Goal: Task Accomplishment & Management: Use online tool/utility

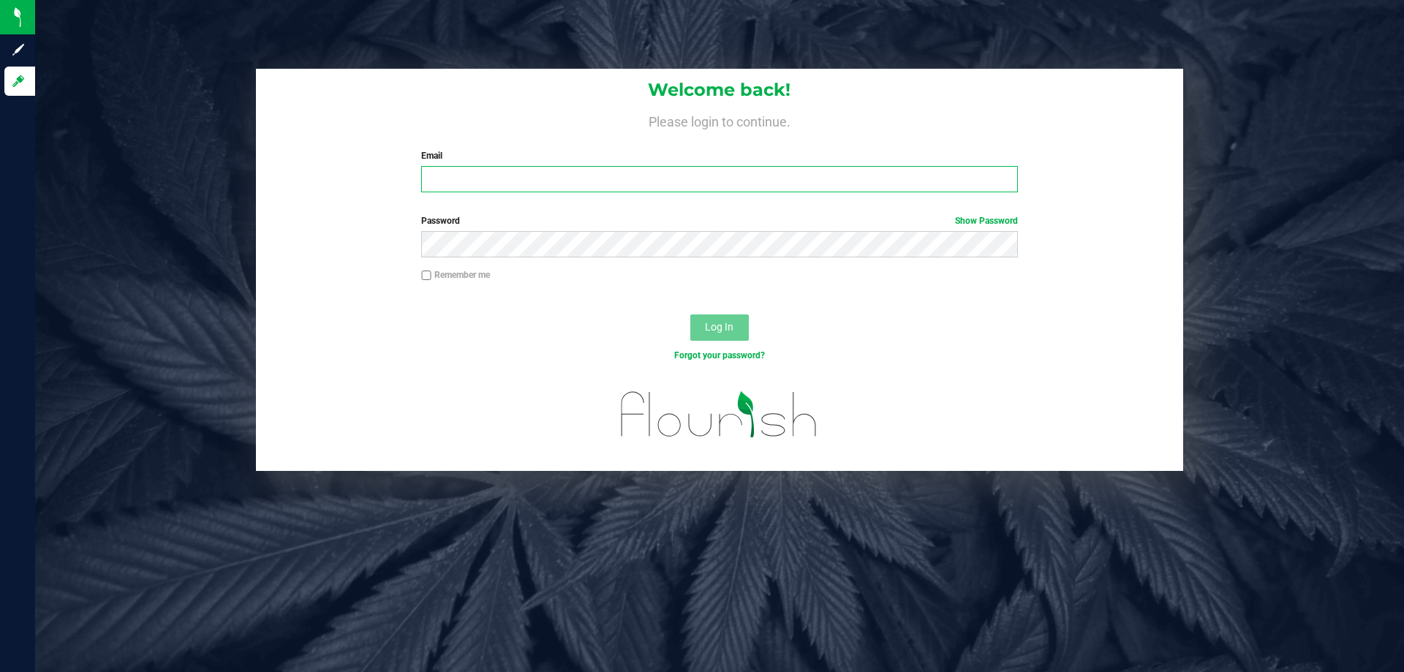
click at [545, 179] on input "Email" at bounding box center [719, 179] width 596 height 26
type input "[EMAIL_ADDRESS][DOMAIN_NAME]"
click at [690, 314] on button "Log In" at bounding box center [719, 327] width 58 height 26
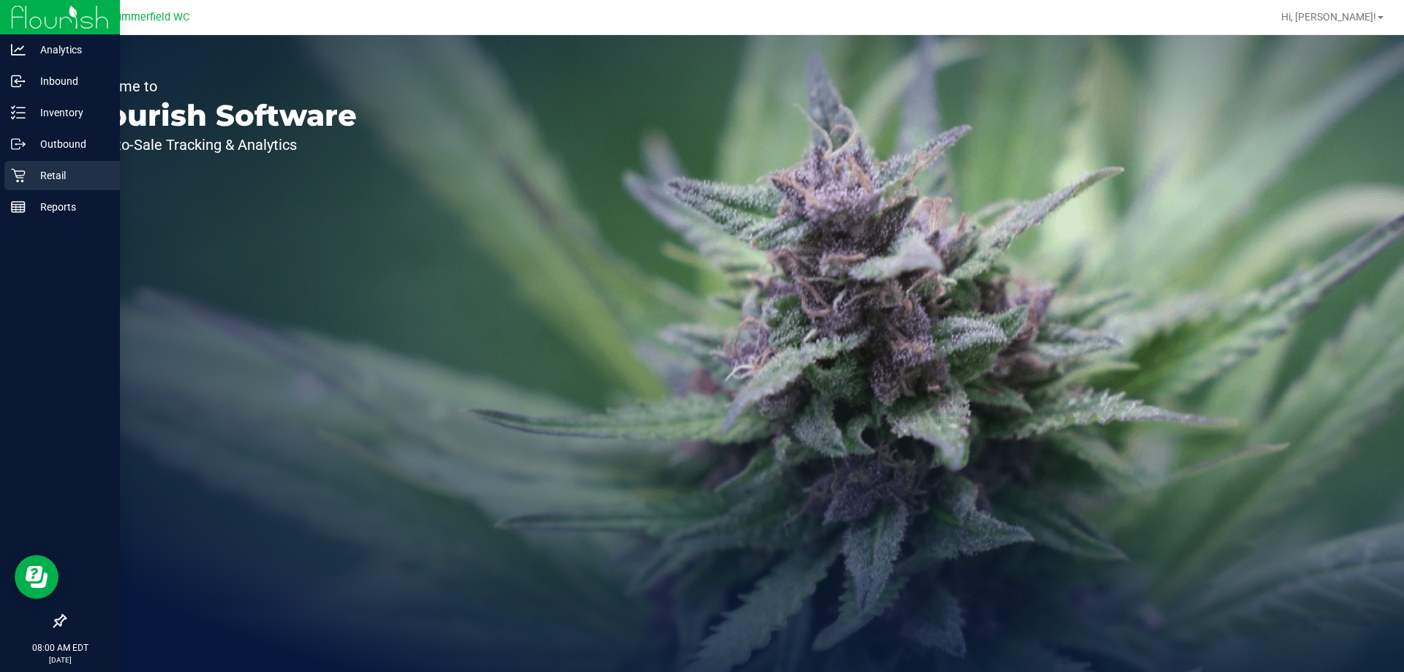
click at [63, 162] on div "Retail" at bounding box center [62, 175] width 116 height 29
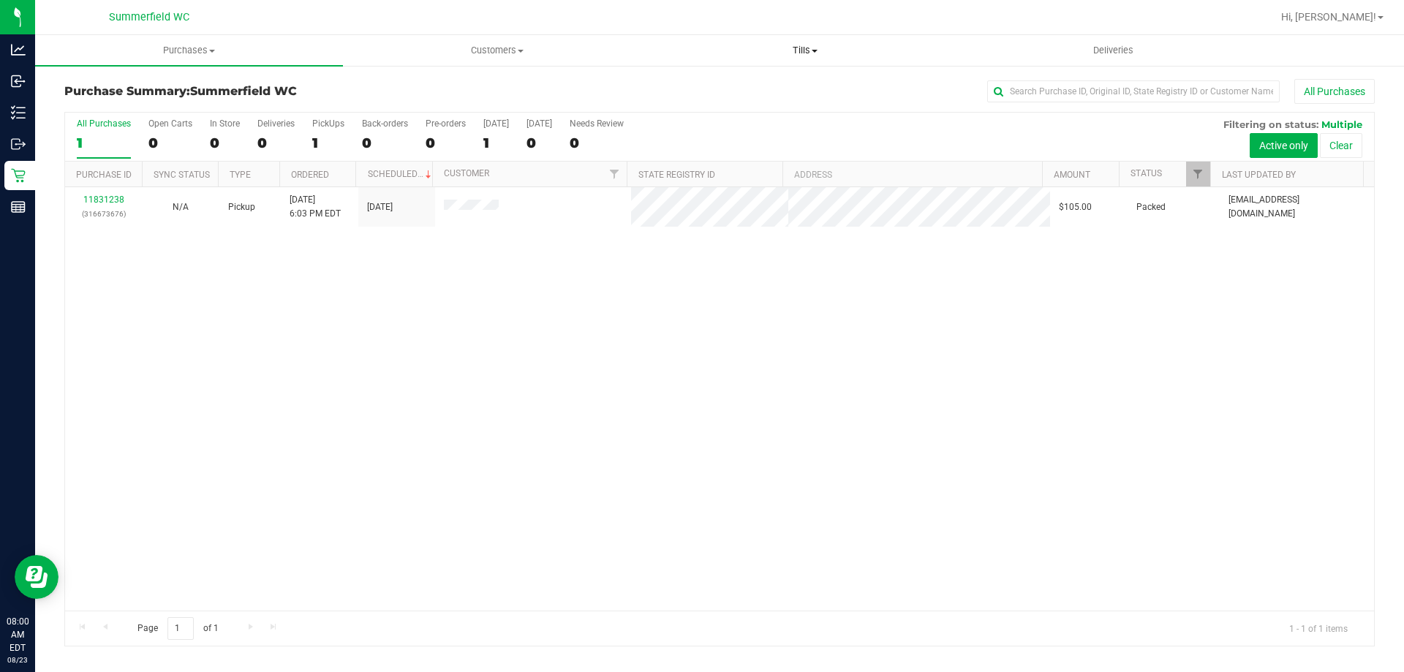
click at [798, 45] on span "Tills" at bounding box center [804, 50] width 306 height 13
click at [725, 87] on span "Manage tills" at bounding box center [700, 88] width 99 height 12
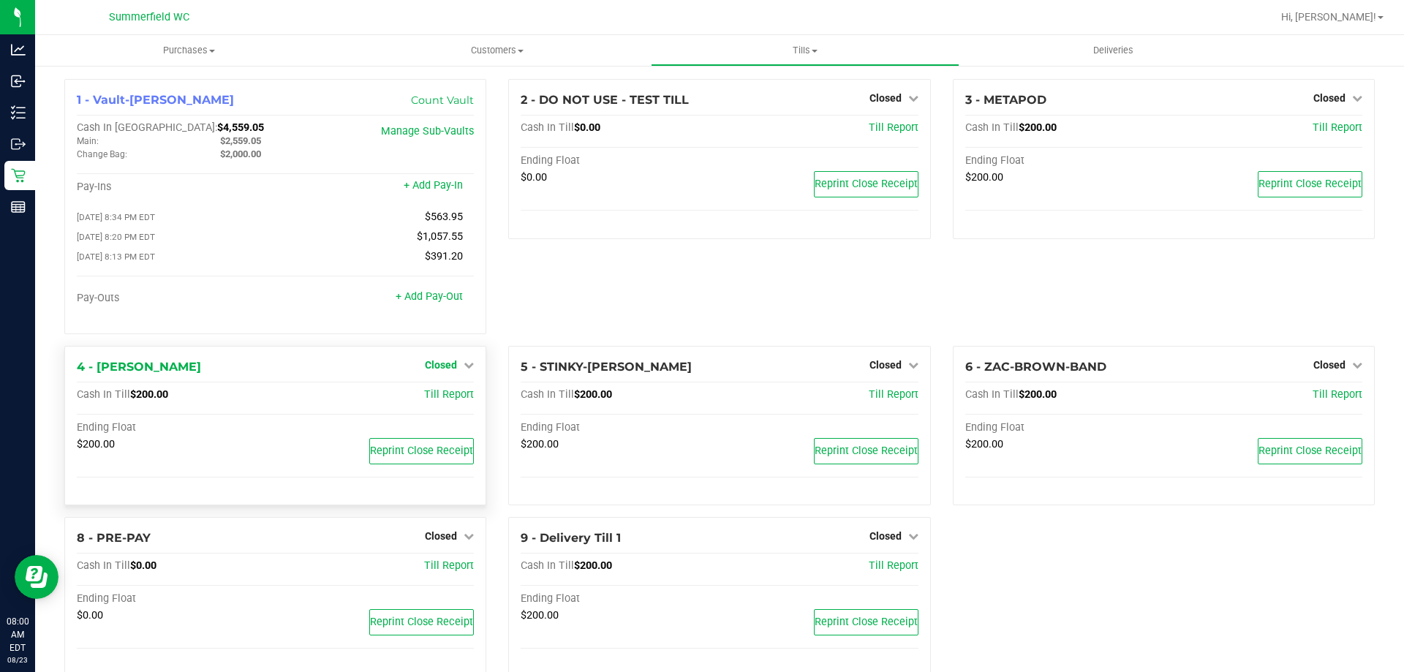
click at [443, 371] on span "Closed" at bounding box center [441, 365] width 32 height 12
click at [439, 401] on link "Open Till" at bounding box center [440, 395] width 39 height 12
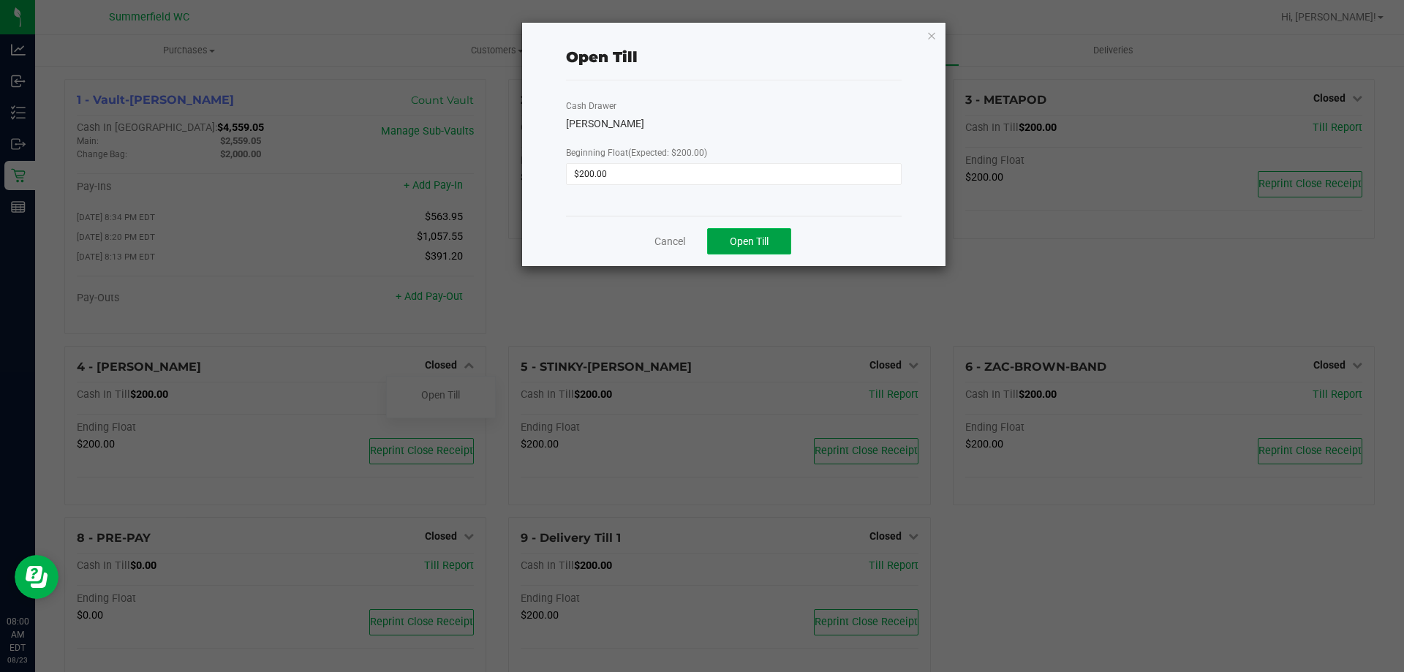
click at [746, 245] on span "Open Till" at bounding box center [749, 241] width 39 height 12
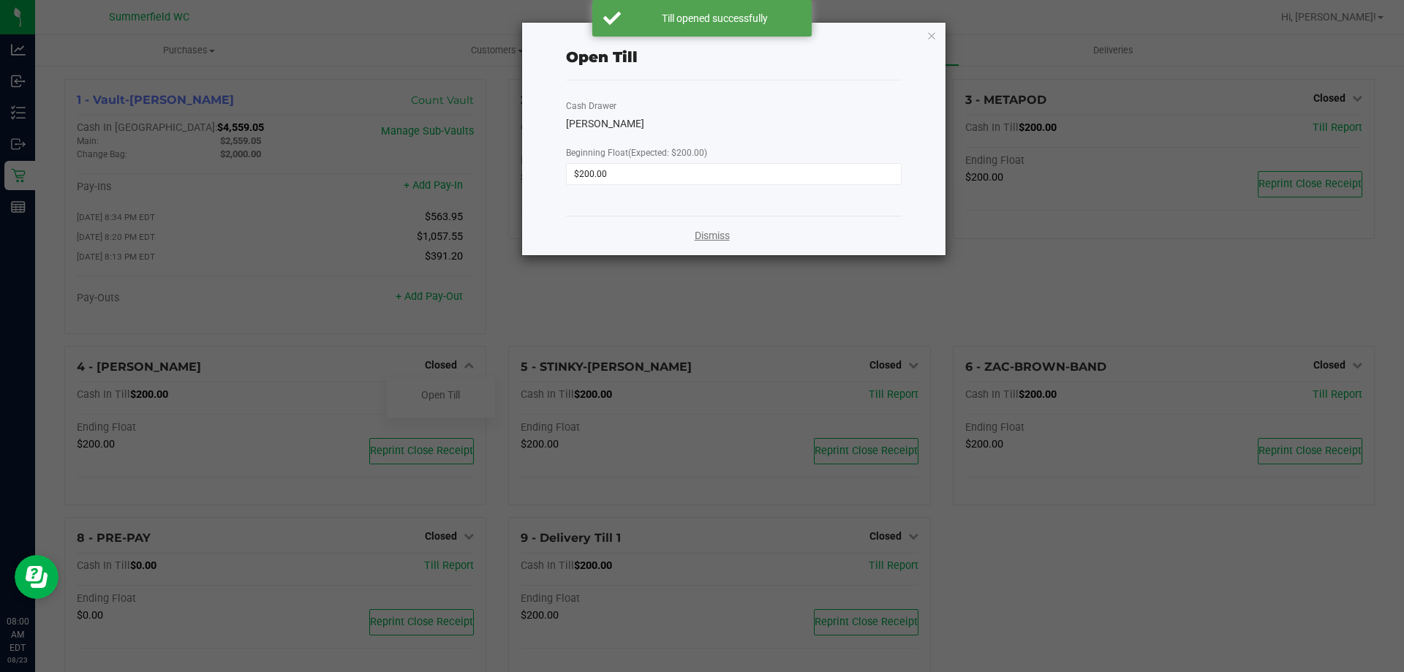
click at [720, 239] on link "Dismiss" at bounding box center [712, 235] width 35 height 15
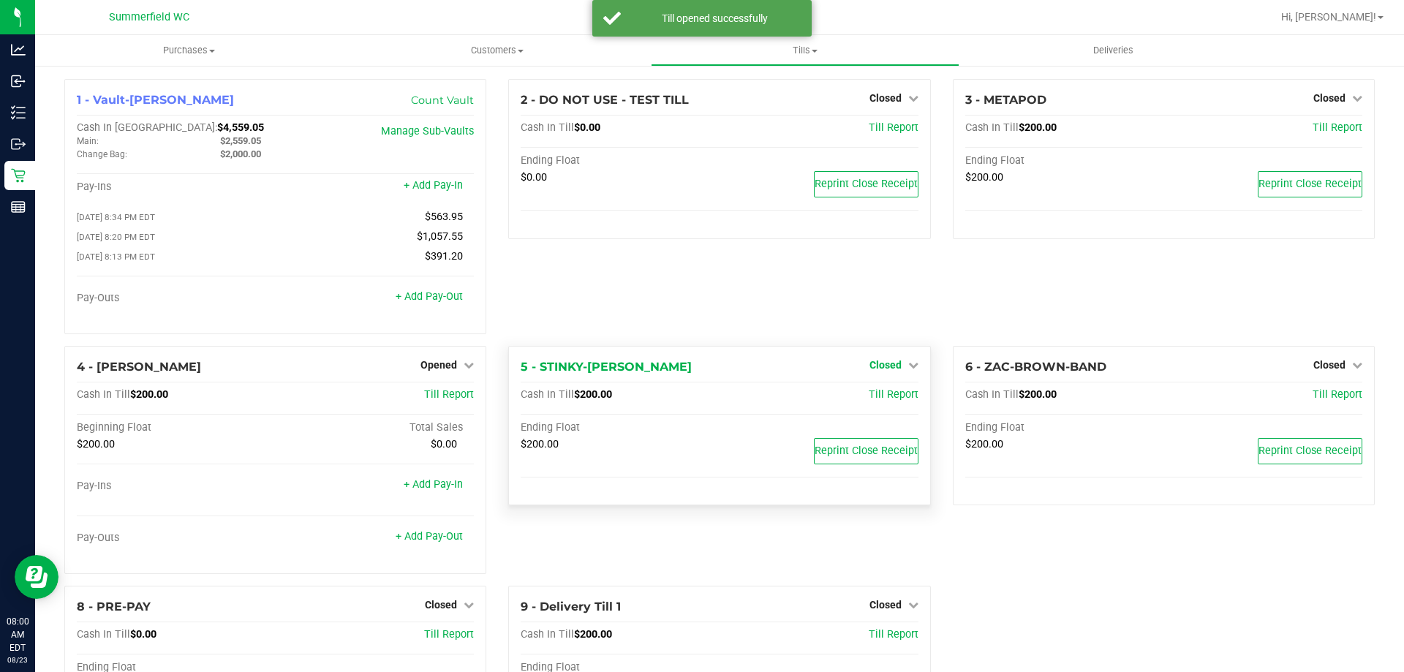
click at [894, 366] on link "Closed" at bounding box center [893, 365] width 49 height 12
click at [893, 399] on link "Open Till" at bounding box center [885, 395] width 39 height 12
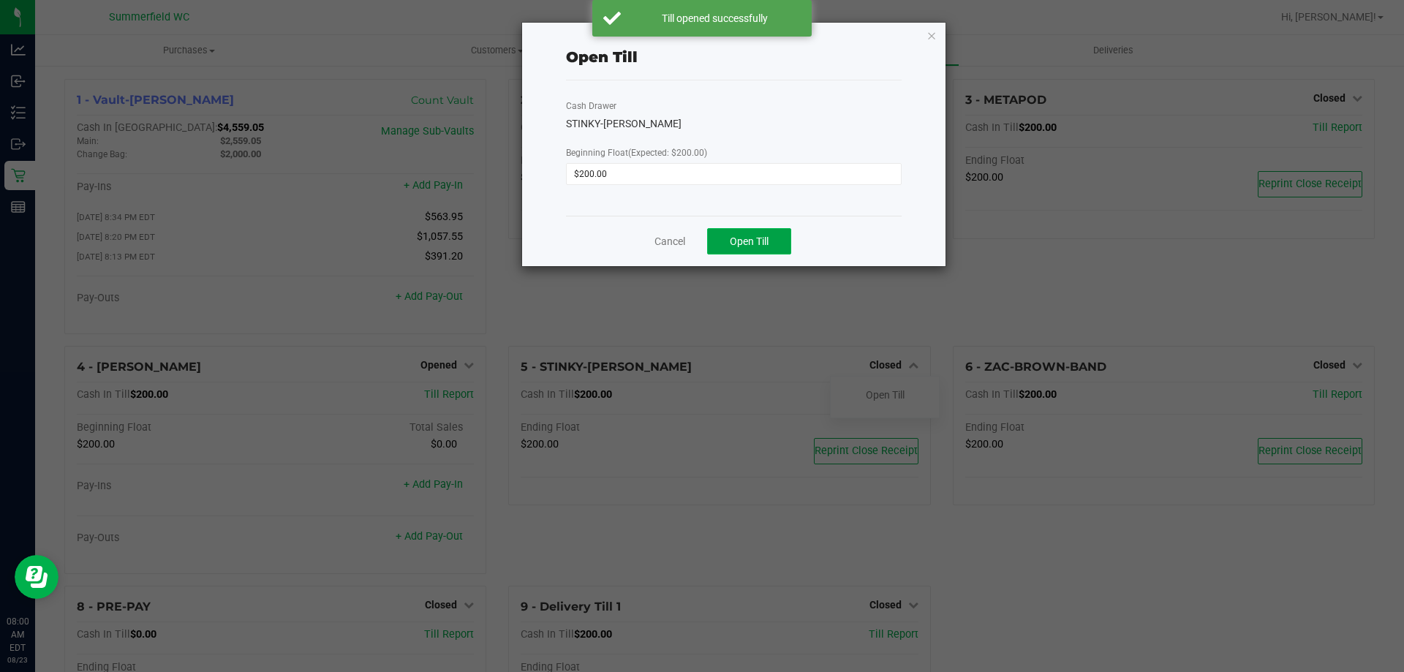
click at [758, 246] on span "Open Till" at bounding box center [749, 241] width 39 height 12
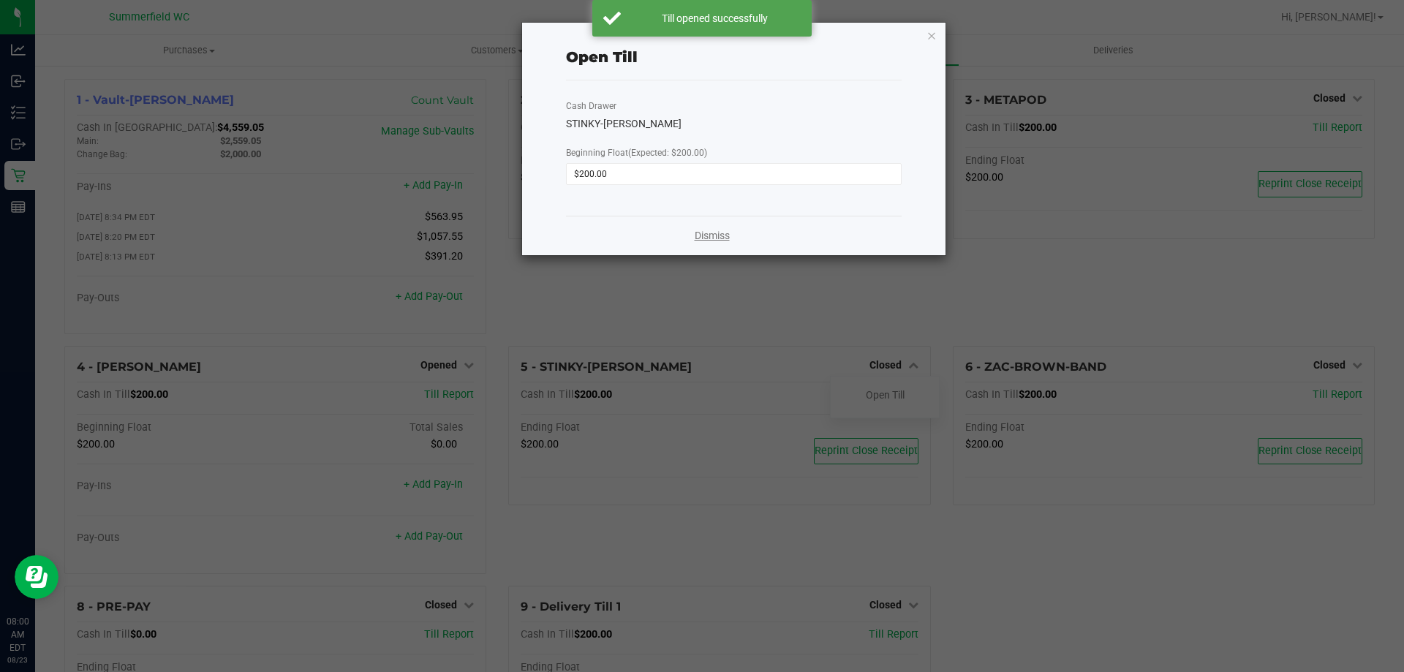
click at [727, 241] on link "Dismiss" at bounding box center [712, 235] width 35 height 15
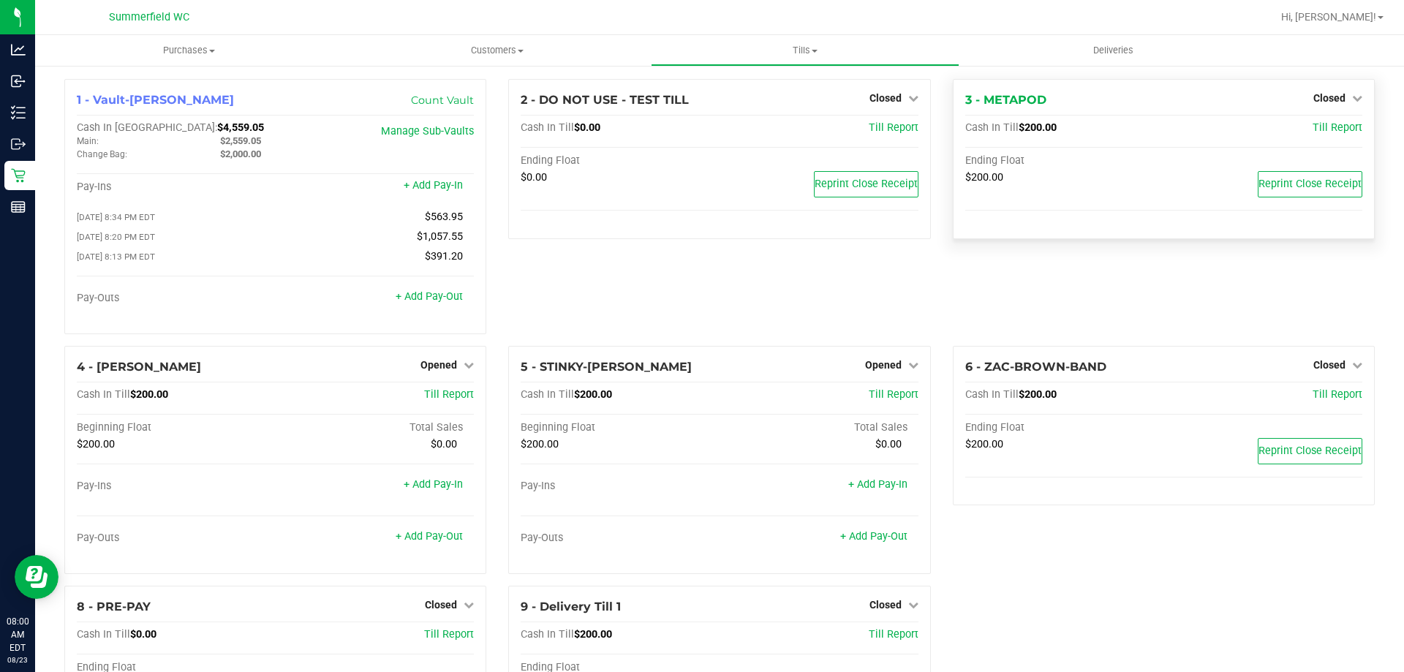
click at [1323, 90] on div "Closed" at bounding box center [1337, 98] width 49 height 18
click at [1320, 99] on span "Closed" at bounding box center [1329, 98] width 32 height 12
click at [1322, 128] on link "Open Till" at bounding box center [1328, 129] width 39 height 12
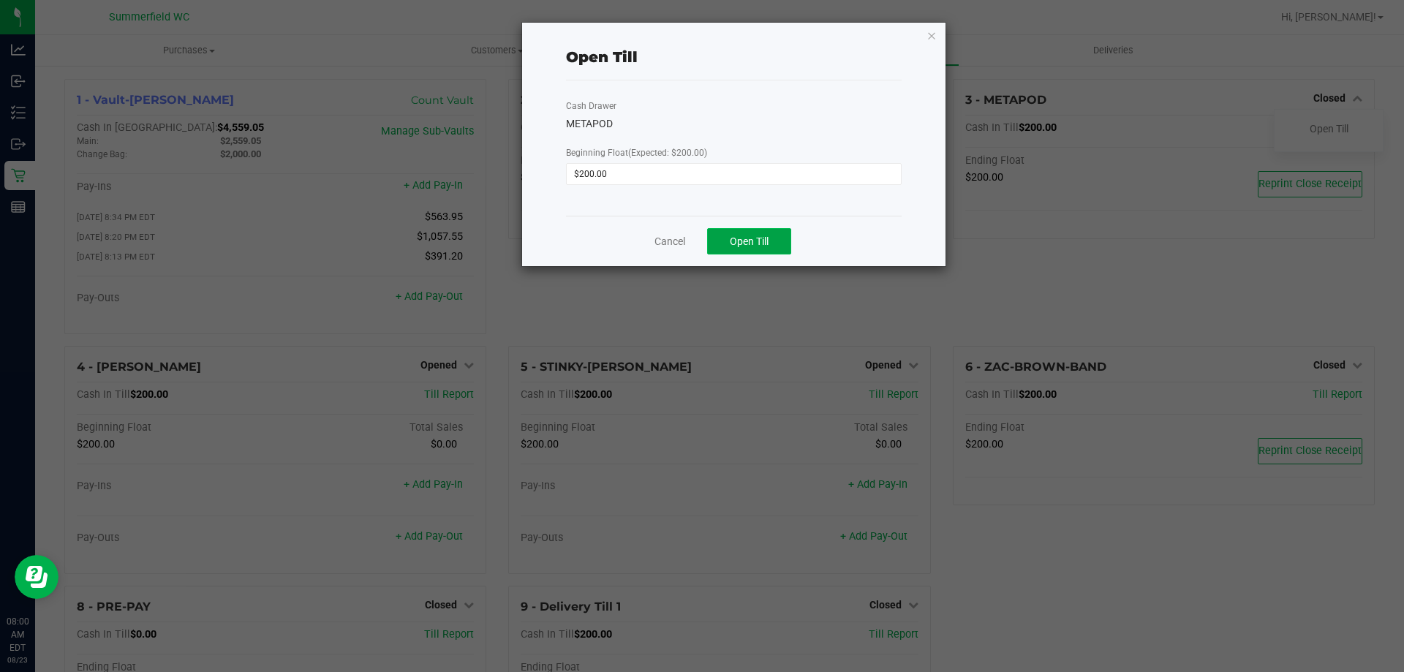
click at [776, 246] on button "Open Till" at bounding box center [749, 241] width 84 height 26
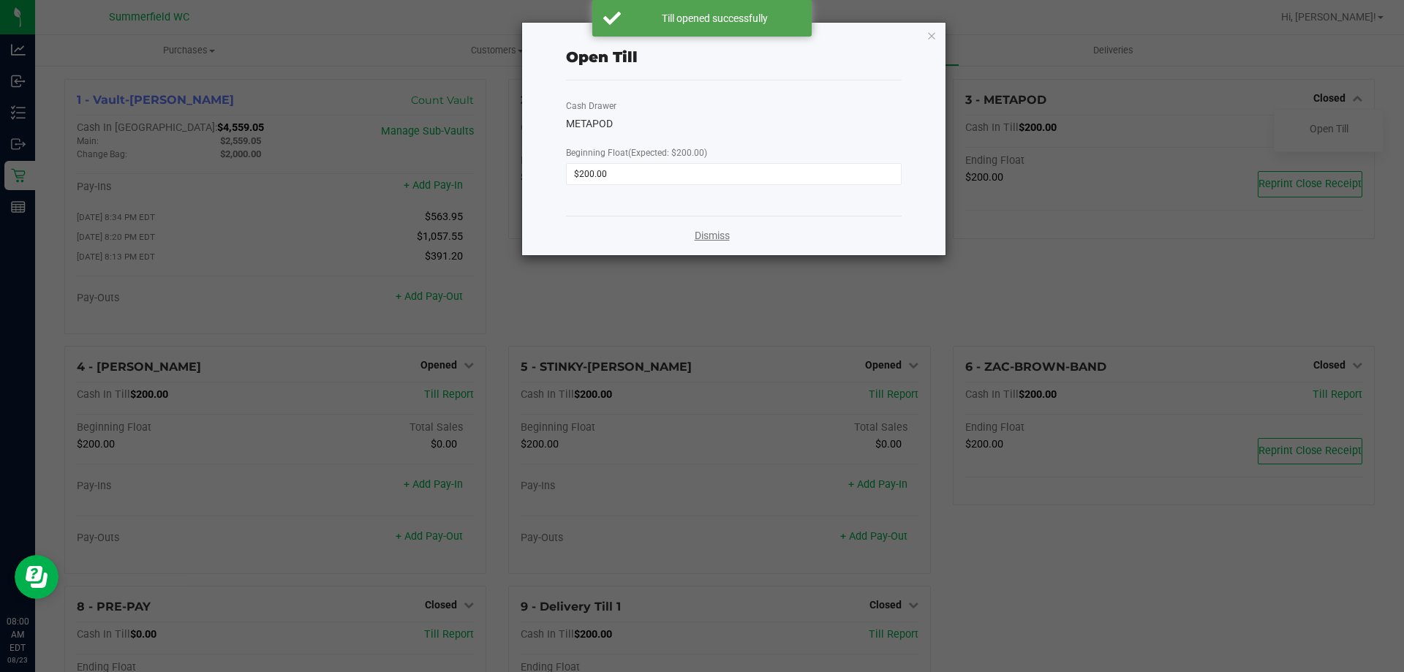
click at [713, 235] on link "Dismiss" at bounding box center [712, 235] width 35 height 15
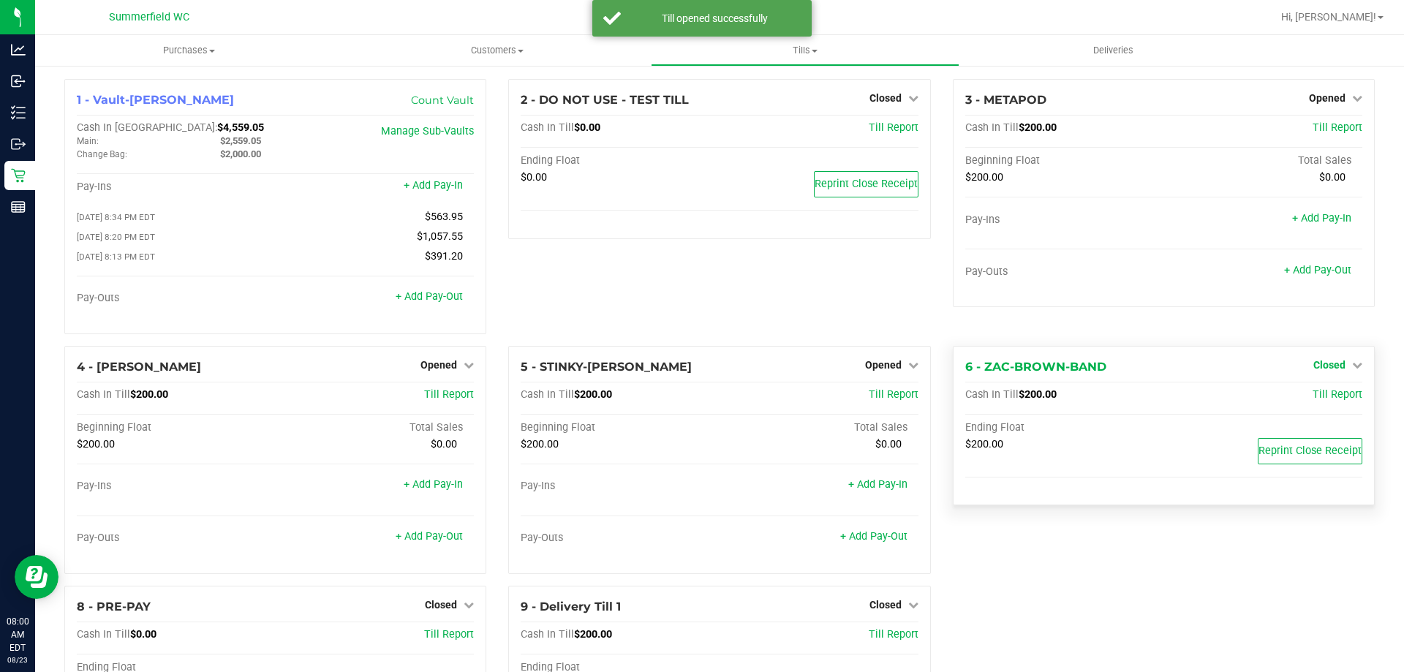
click at [1322, 367] on span "Closed" at bounding box center [1329, 365] width 32 height 12
click at [1319, 398] on link "Open Till" at bounding box center [1328, 395] width 39 height 12
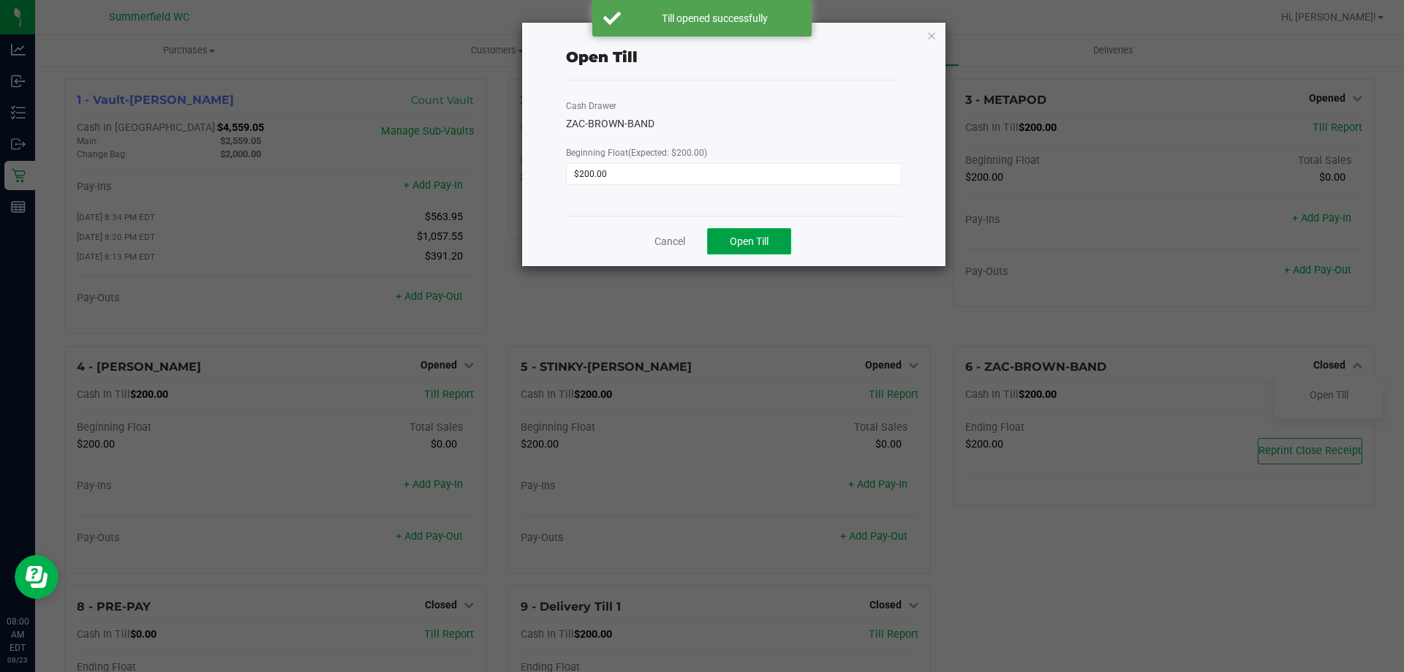
click at [738, 241] on span "Open Till" at bounding box center [749, 241] width 39 height 12
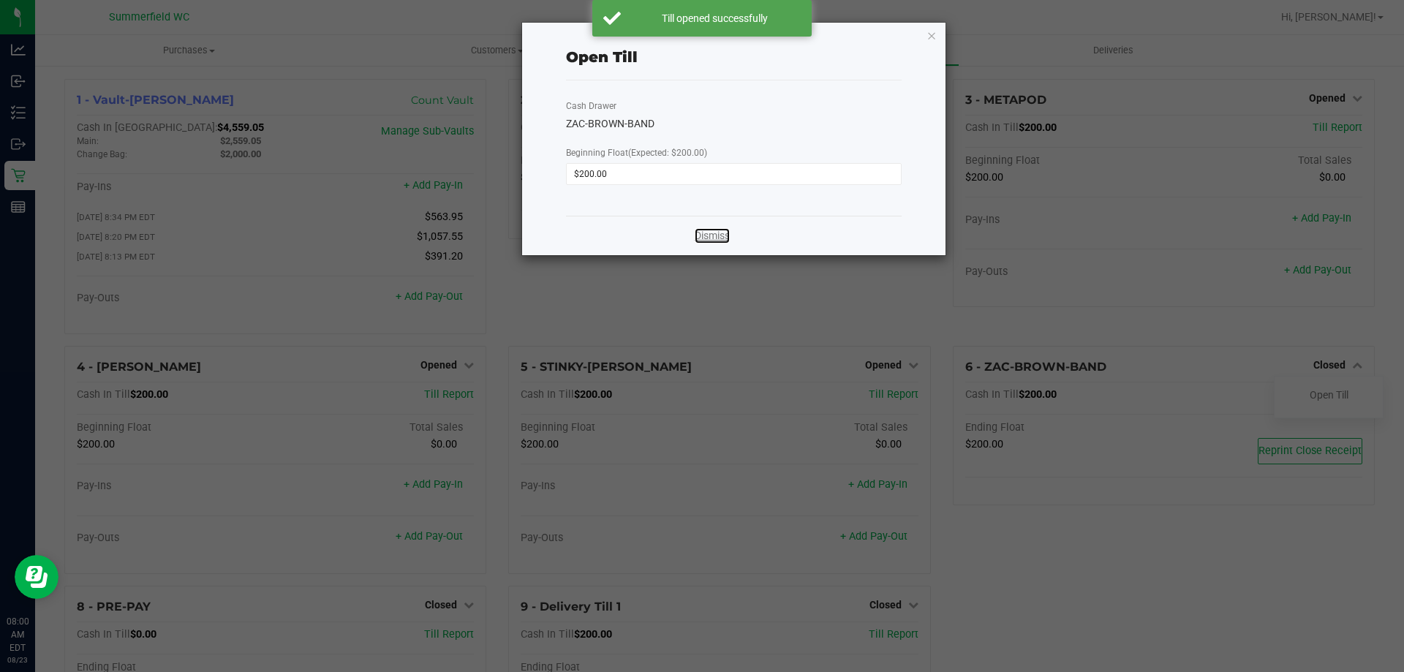
click at [706, 243] on link "Dismiss" at bounding box center [712, 235] width 35 height 15
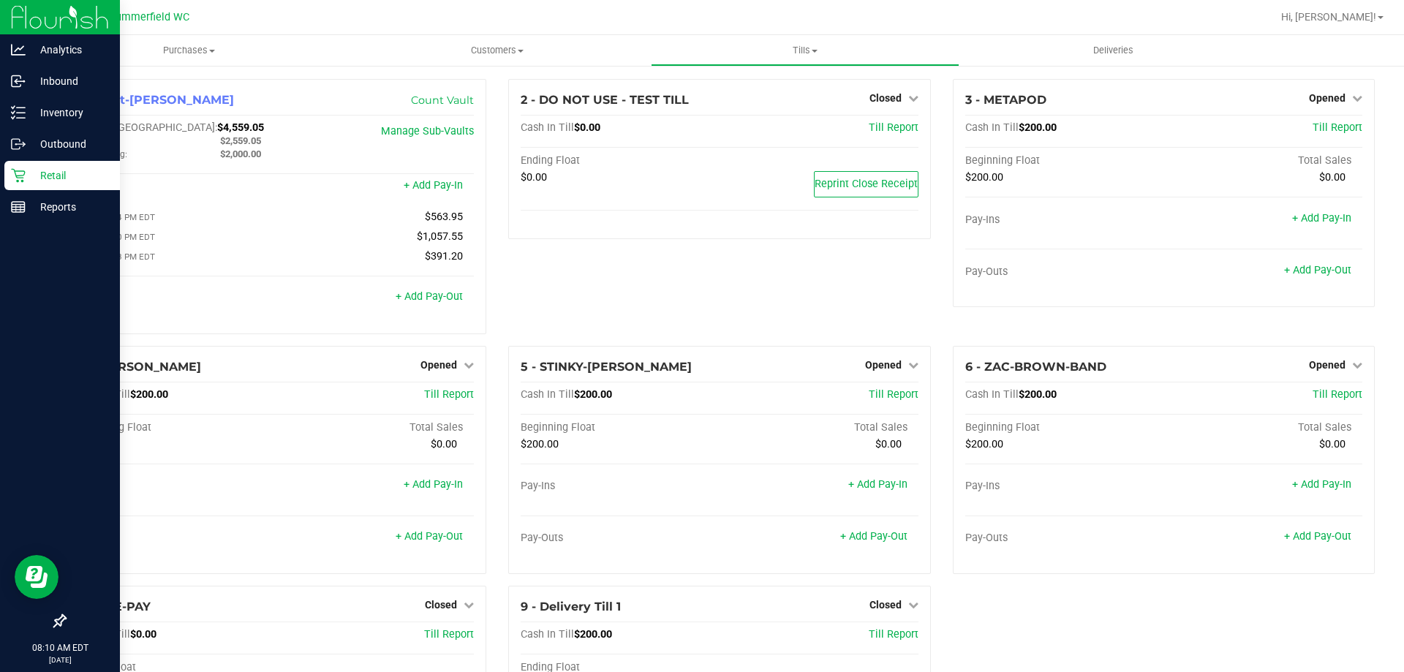
click at [29, 178] on p "Retail" at bounding box center [70, 176] width 88 height 18
